Goal: Task Accomplishment & Management: Manage account settings

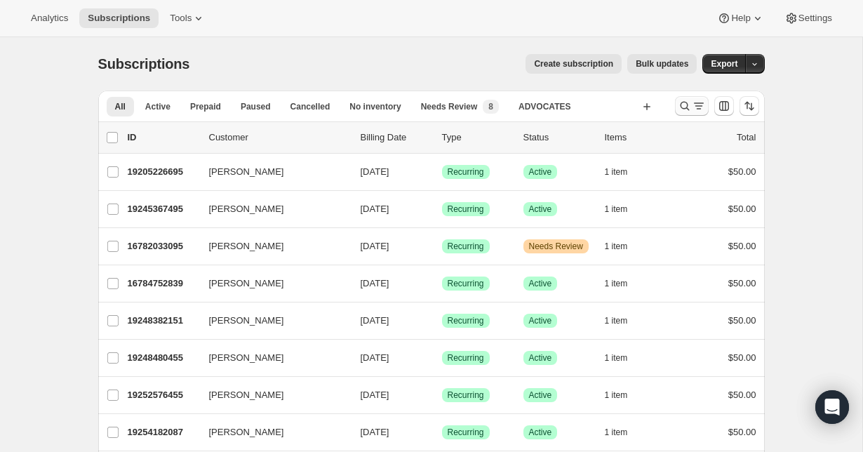
click at [688, 107] on icon "Search and filter results" at bounding box center [685, 106] width 14 height 14
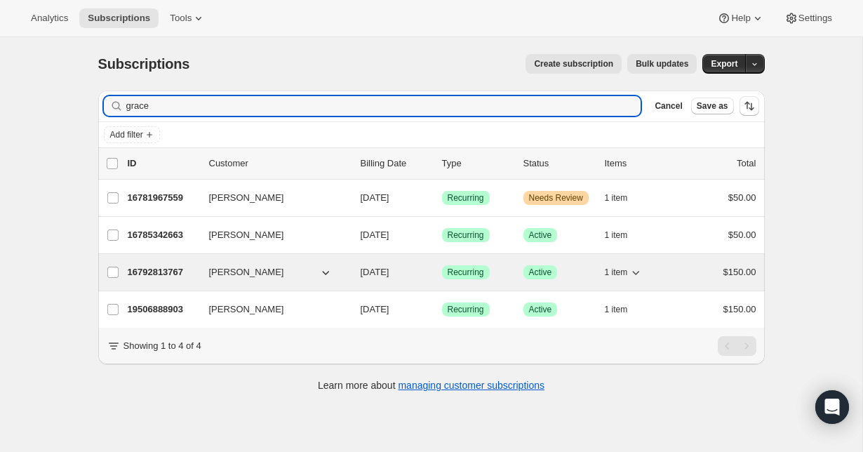
type input "grace"
click at [223, 267] on span "[PERSON_NAME]" at bounding box center [246, 272] width 75 height 14
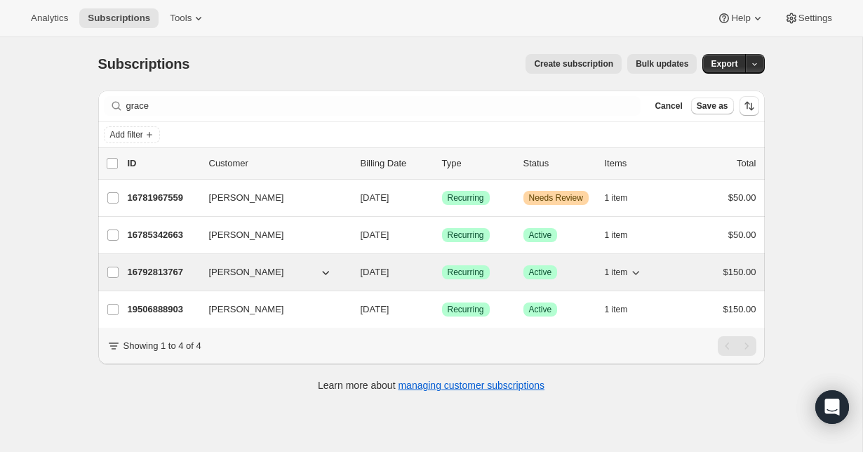
click at [170, 266] on p "16792813767" at bounding box center [163, 272] width 70 height 14
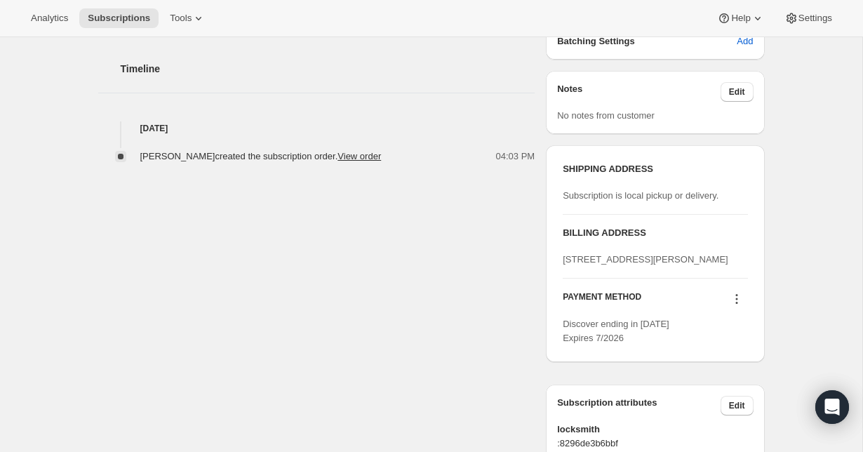
scroll to position [472, 0]
click at [738, 298] on icon at bounding box center [736, 297] width 2 height 2
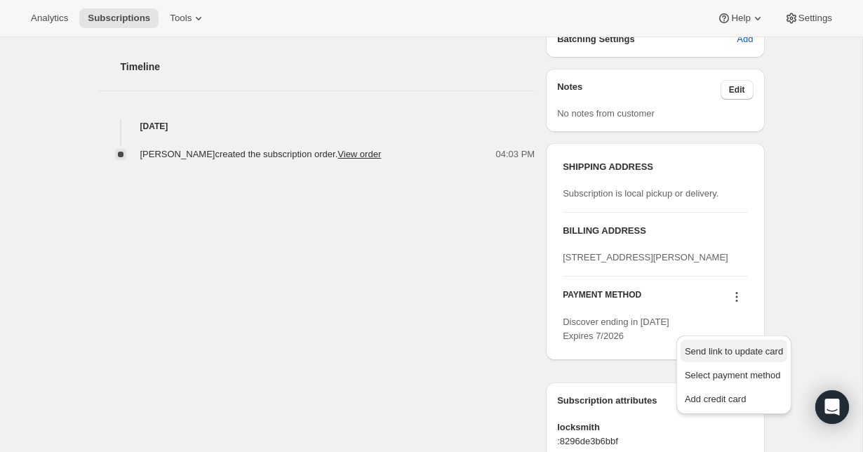
click at [740, 354] on span "Send link to update card" at bounding box center [734, 351] width 98 height 11
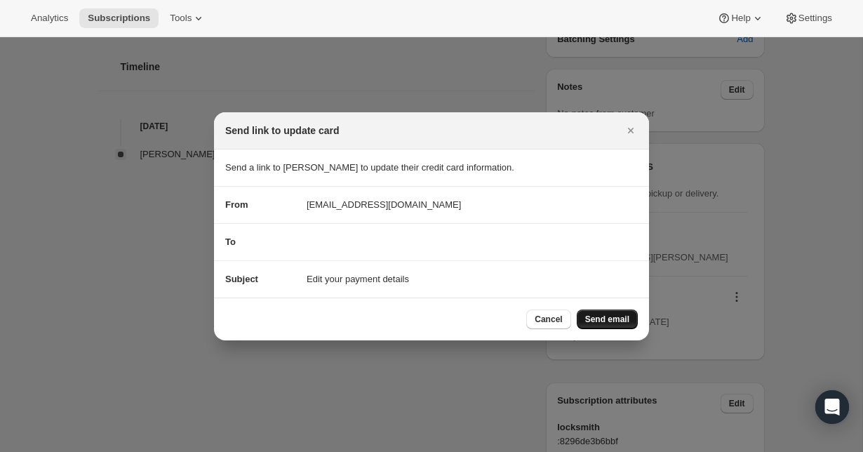
click at [617, 312] on button "Send email" at bounding box center [607, 319] width 61 height 20
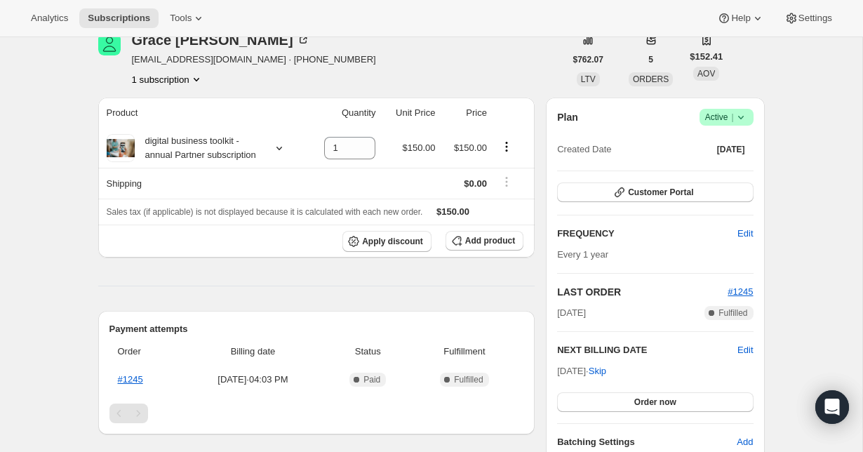
scroll to position [128, 0]
